Goal: Task Accomplishment & Management: Use online tool/utility

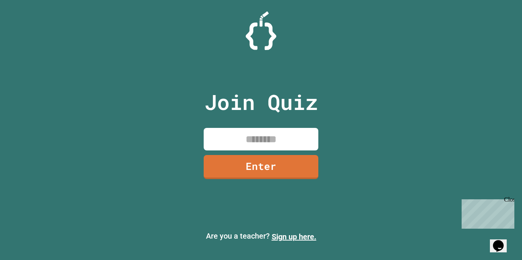
click at [246, 138] on input at bounding box center [261, 139] width 115 height 23
type input "********"
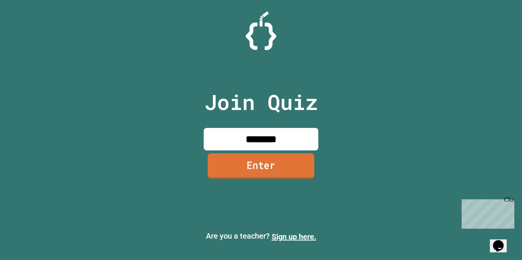
click at [269, 168] on link "Enter" at bounding box center [261, 165] width 107 height 25
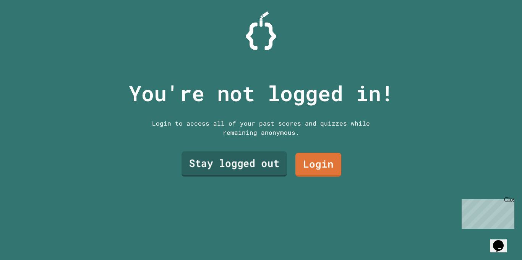
click at [243, 163] on link "Stay logged out" at bounding box center [233, 164] width 105 height 25
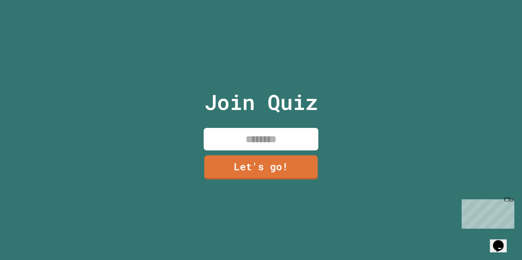
click at [256, 139] on input at bounding box center [261, 139] width 115 height 23
type input "**********"
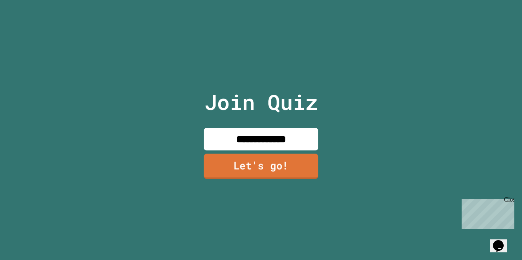
click at [253, 167] on link "Let's go!" at bounding box center [261, 166] width 115 height 25
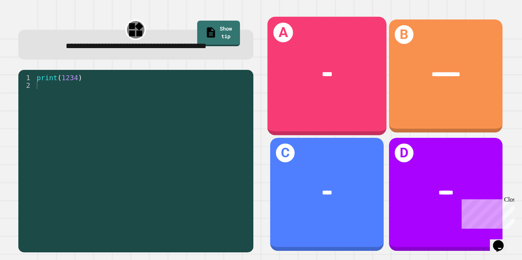
click at [313, 73] on div "****" at bounding box center [327, 74] width 92 height 10
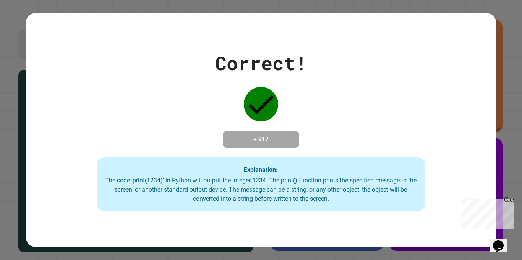
click at [262, 90] on icon at bounding box center [261, 104] width 34 height 34
click at [268, 190] on div "The code 'print(1234)' in Python will output the integer 1234. The print() func…" at bounding box center [261, 190] width 314 height 28
click at [304, 155] on div "Correct! + 917 Explanation: The code 'print(1234)' in Python will output the in…" at bounding box center [260, 130] width 469 height 163
click at [19, 84] on div "Correct! + 917 Explanation: The code 'print(1234)' in Python will output the in…" at bounding box center [261, 130] width 522 height 260
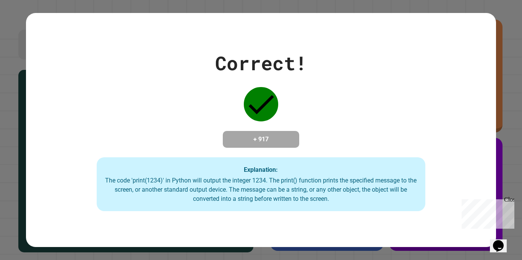
click at [344, 216] on div "Correct! + 917 Explanation: The code 'print(1234)' in Python will output the in…" at bounding box center [260, 130] width 469 height 234
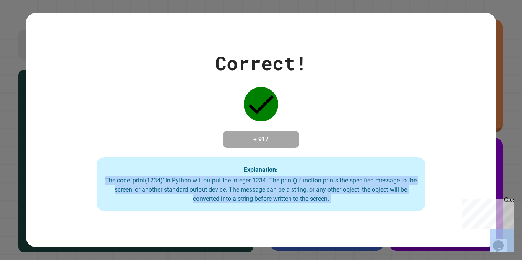
click at [344, 216] on div "Correct! + 917 Explanation: The code 'print(1234)' in Python will output the in…" at bounding box center [260, 130] width 469 height 234
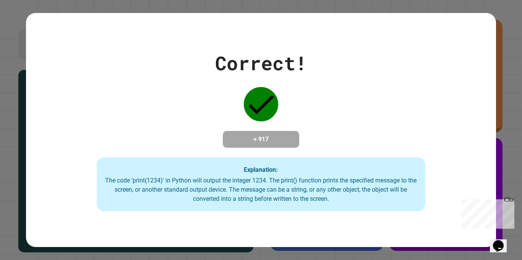
click at [344, 216] on div "Correct! + 917 Explanation: The code 'print(1234)' in Python will output the in…" at bounding box center [260, 130] width 469 height 234
click at [311, 212] on div "Correct! + 917 Explanation: The code 'print(1234)' in Python will output the in…" at bounding box center [260, 130] width 469 height 163
click at [508, 201] on div "Close" at bounding box center [509, 201] width 10 height 10
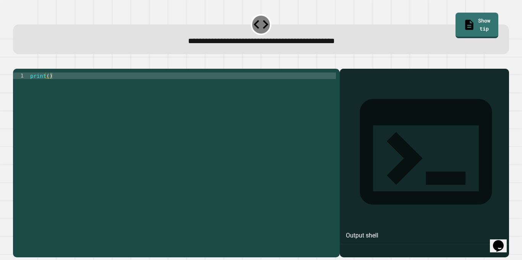
click at [49, 86] on div "print ( )" at bounding box center [182, 160] width 307 height 175
type textarea "**********"
click at [17, 63] on icon "button" at bounding box center [17, 63] width 0 height 0
click at [48, 88] on div "print ( )" at bounding box center [182, 160] width 307 height 175
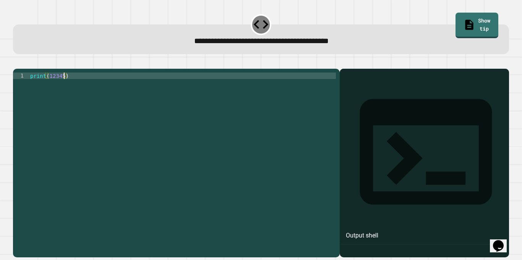
scroll to position [0, 5]
type textarea "**********"
click at [17, 63] on button "button" at bounding box center [17, 63] width 0 height 0
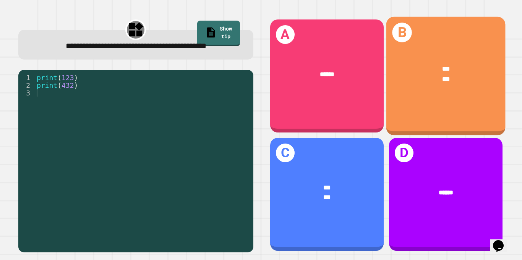
click at [429, 92] on div "*** ***" at bounding box center [445, 74] width 119 height 46
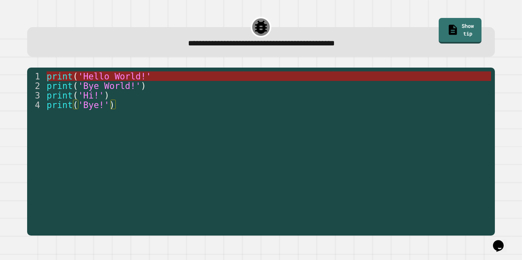
click at [133, 79] on span "'Hello World!'" at bounding box center [114, 76] width 73 height 10
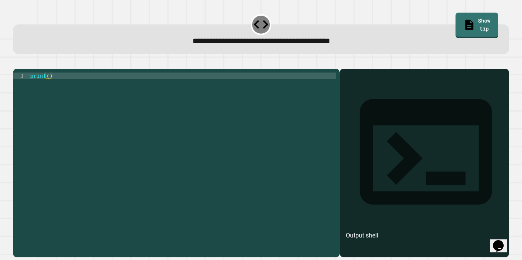
click at [48, 87] on div "print ( )" at bounding box center [182, 160] width 307 height 175
type textarea "**********"
click at [24, 67] on icon "button" at bounding box center [22, 67] width 4 height 5
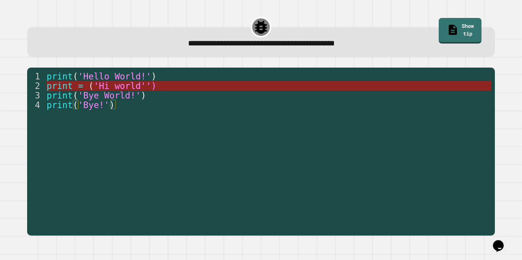
click at [91, 86] on span "(" at bounding box center [90, 86] width 5 height 10
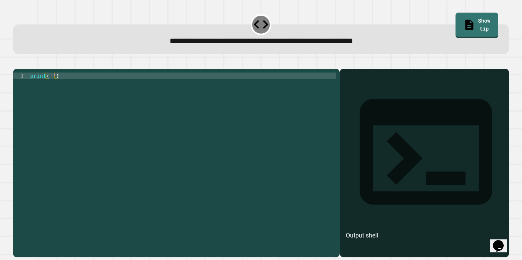
click at [52, 86] on div "print ( '' )" at bounding box center [182, 160] width 307 height 175
click at [54, 87] on div "print ( 'oit' s a beatiful day )" at bounding box center [182, 160] width 307 height 175
click at [109, 89] on div "print ( 'it' s a beatiful day )" at bounding box center [182, 160] width 307 height 175
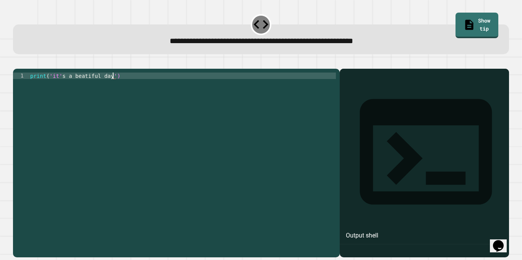
scroll to position [0, 10]
click at [17, 63] on button "button" at bounding box center [17, 63] width 0 height 0
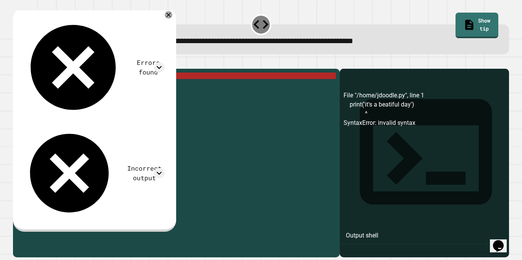
click at [60, 87] on div "print ( 'it' s a beatiful day ')" at bounding box center [182, 160] width 307 height 175
click at [54, 87] on div "print ( 'it' s a beatiful day ')" at bounding box center [182, 160] width 307 height 175
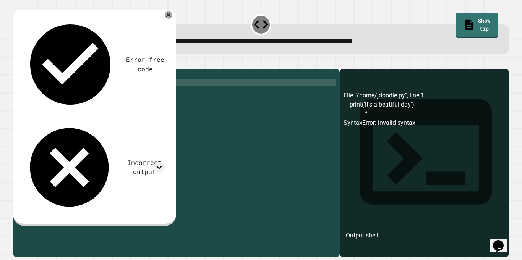
scroll to position [0, 0]
click at [17, 63] on icon "button" at bounding box center [17, 63] width 0 height 0
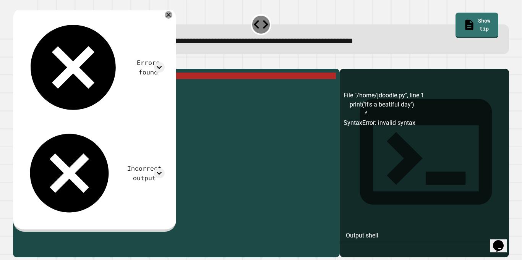
click at [53, 89] on div "print ( 'It' s a beatiful day ')" at bounding box center [182, 160] width 307 height 175
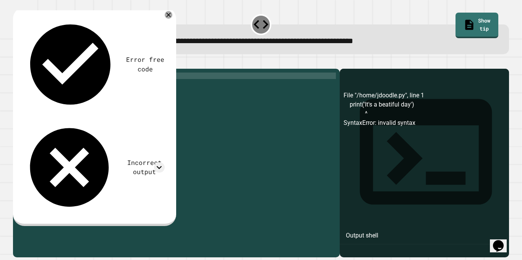
scroll to position [0, 3]
click at [83, 87] on div "print ( 'it' s a beatiful day ')" at bounding box center [182, 160] width 307 height 175
click at [17, 63] on icon "button" at bounding box center [17, 63] width 0 height 0
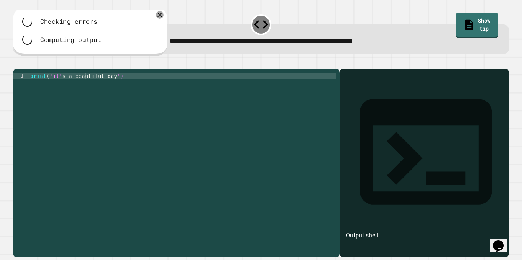
click at [45, 87] on div "print ( 'it' s a beautiful day ')" at bounding box center [182, 160] width 307 height 175
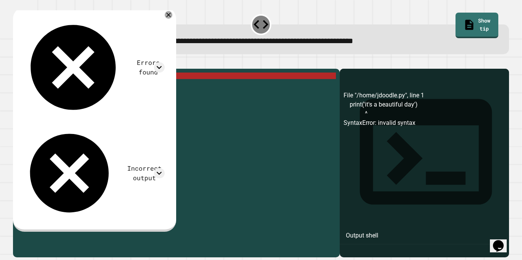
scroll to position [0, 3]
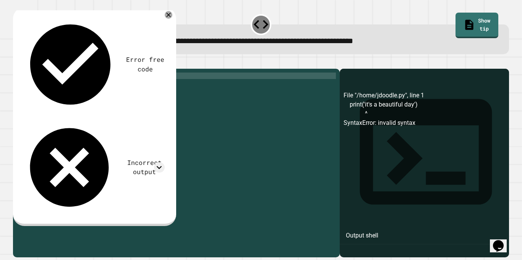
click at [24, 70] on icon "button" at bounding box center [22, 67] width 4 height 5
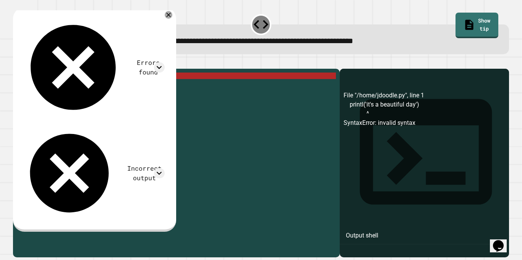
click at [48, 87] on div "printl ( 'it' s a beautiful day ')" at bounding box center [182, 160] width 307 height 175
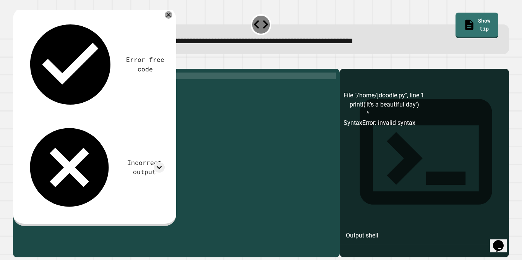
click at [62, 87] on div "print ( 'it' s a beautiful day ')" at bounding box center [182, 160] width 307 height 175
click at [64, 87] on div "print ( 'it' s a beautiful day ')" at bounding box center [182, 160] width 307 height 175
click at [17, 63] on icon "button" at bounding box center [17, 63] width 0 height 0
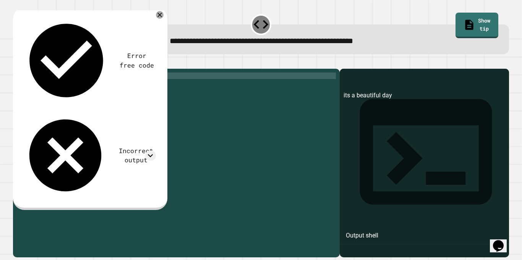
click at [57, 87] on div "print ( 'its a beautiful day' )" at bounding box center [182, 160] width 307 height 175
type textarea "**********"
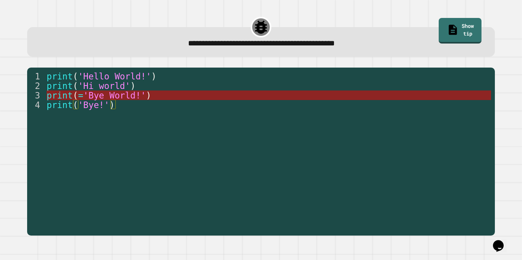
click at [102, 97] on span "'Bye World!'" at bounding box center [114, 96] width 63 height 10
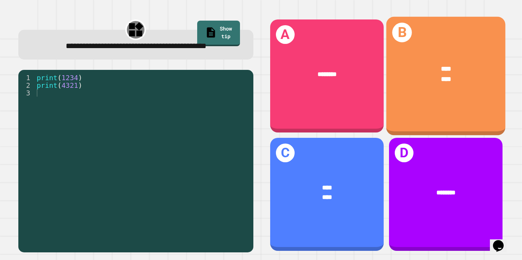
click at [416, 105] on div "B **** ****" at bounding box center [445, 76] width 119 height 119
